Goal: Task Accomplishment & Management: Complete application form

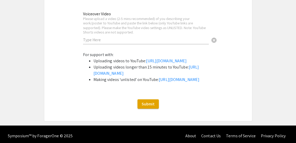
scroll to position [35, 0]
click at [89, 41] on input "text" at bounding box center [146, 39] width 126 height 5
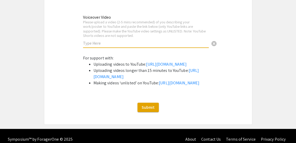
scroll to position [955, 0]
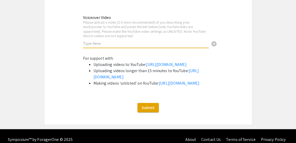
paste input "[URL][DOMAIN_NAME]"
type input "[URL][DOMAIN_NAME]"
click at [94, 44] on input "[URL][DOMAIN_NAME]" at bounding box center [146, 43] width 126 height 5
drag, startPoint x: 167, startPoint y: 44, endPoint x: 63, endPoint y: 34, distance: 103.9
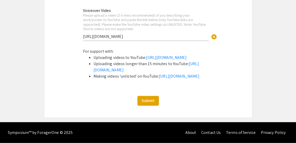
scroll to position [993, 0]
click at [144, 102] on span "Submit" at bounding box center [147, 100] width 13 height 5
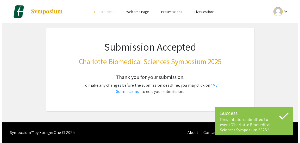
scroll to position [0, 0]
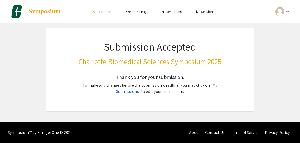
click at [201, 85] on link "My Submissions" at bounding box center [166, 89] width 101 height 12
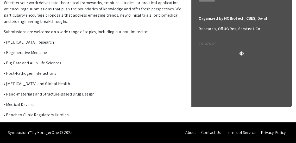
scroll to position [193, 0]
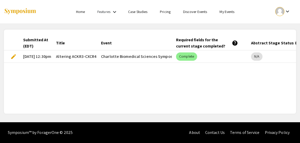
scroll to position [0, 25]
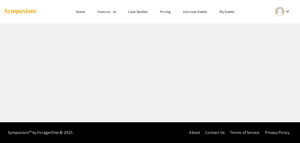
click at [277, 10] on div at bounding box center [279, 11] width 9 height 9
click at [274, 39] on button "My Submissions" at bounding box center [280, 38] width 32 height 12
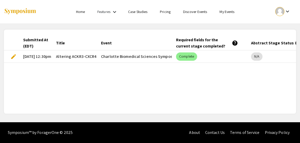
click at [12, 57] on span "edit" at bounding box center [13, 57] width 6 height 6
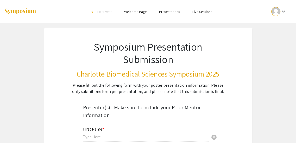
type input "Elyssa"
type input "[PERSON_NAME]"
type input "[EMAIL_ADDRESS][DOMAIN_NAME]"
radio input "true"
select select "custom"
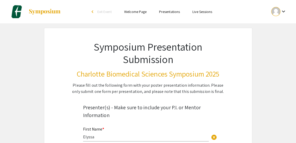
type input "0"
select select "custom"
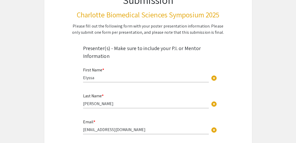
type input "1"
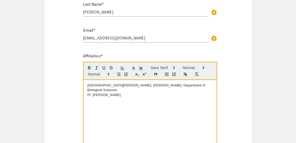
select select "auto"
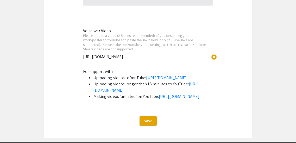
scroll to position [984, 0]
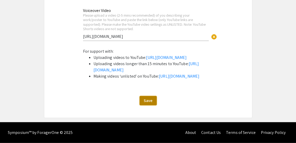
click at [148, 104] on span "Save" at bounding box center [148, 100] width 9 height 5
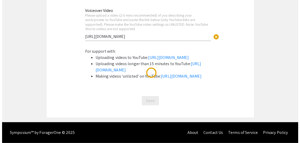
scroll to position [0, 0]
